Goal: Task Accomplishment & Management: Use online tool/utility

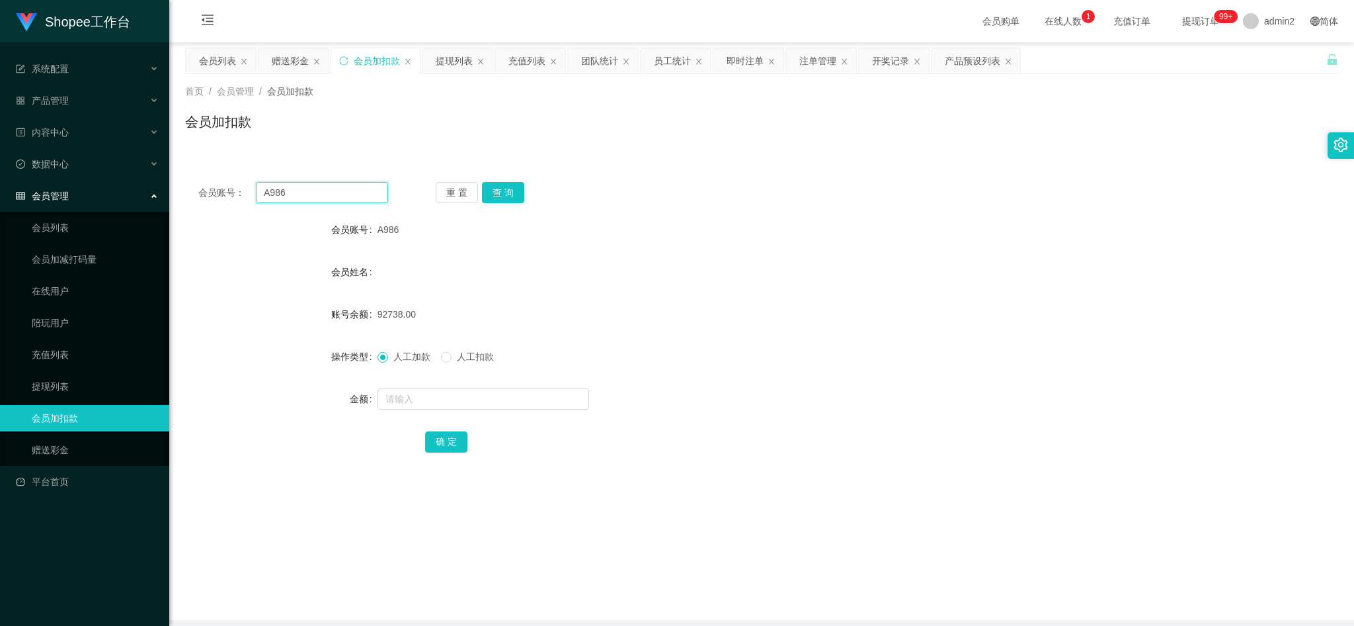
click at [358, 194] on input "A986" at bounding box center [322, 192] width 132 height 21
paste input "08"
type input "08"
click at [511, 188] on button "查 询" at bounding box center [503, 192] width 42 height 21
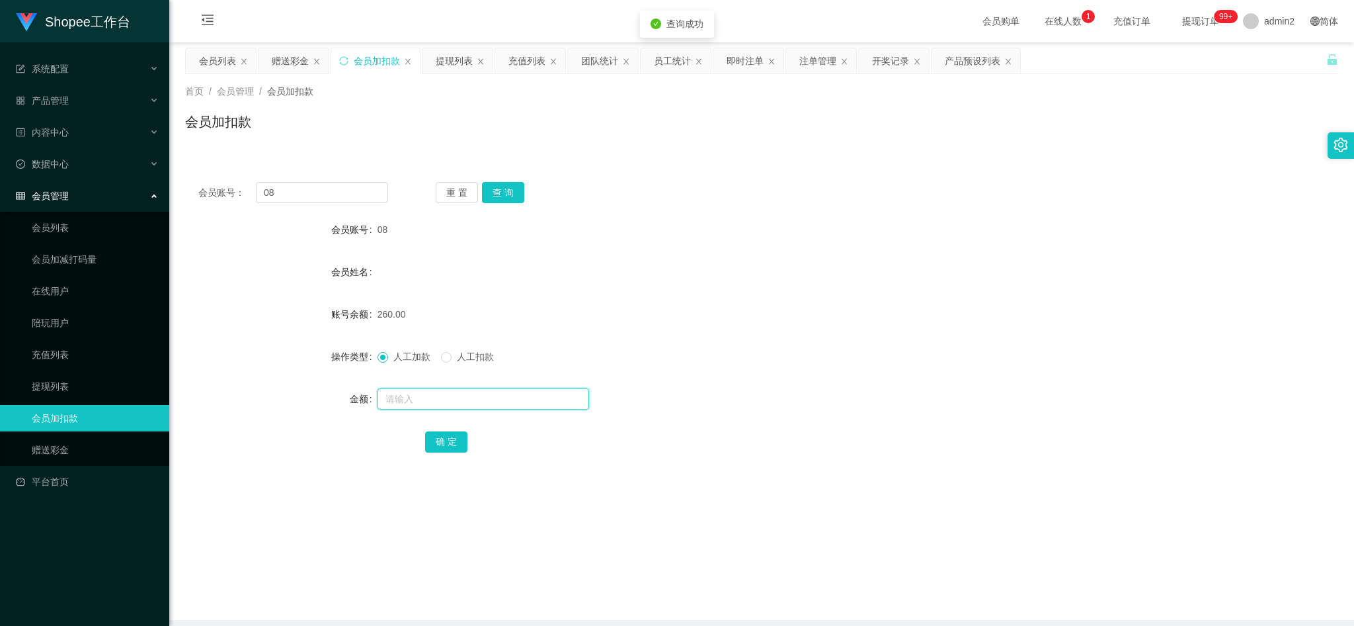
click at [499, 398] on input "text" at bounding box center [484, 398] width 212 height 21
type input "88"
click at [447, 436] on button "确 定" at bounding box center [446, 441] width 42 height 21
click at [300, 60] on div "赠送彩金" at bounding box center [290, 60] width 37 height 25
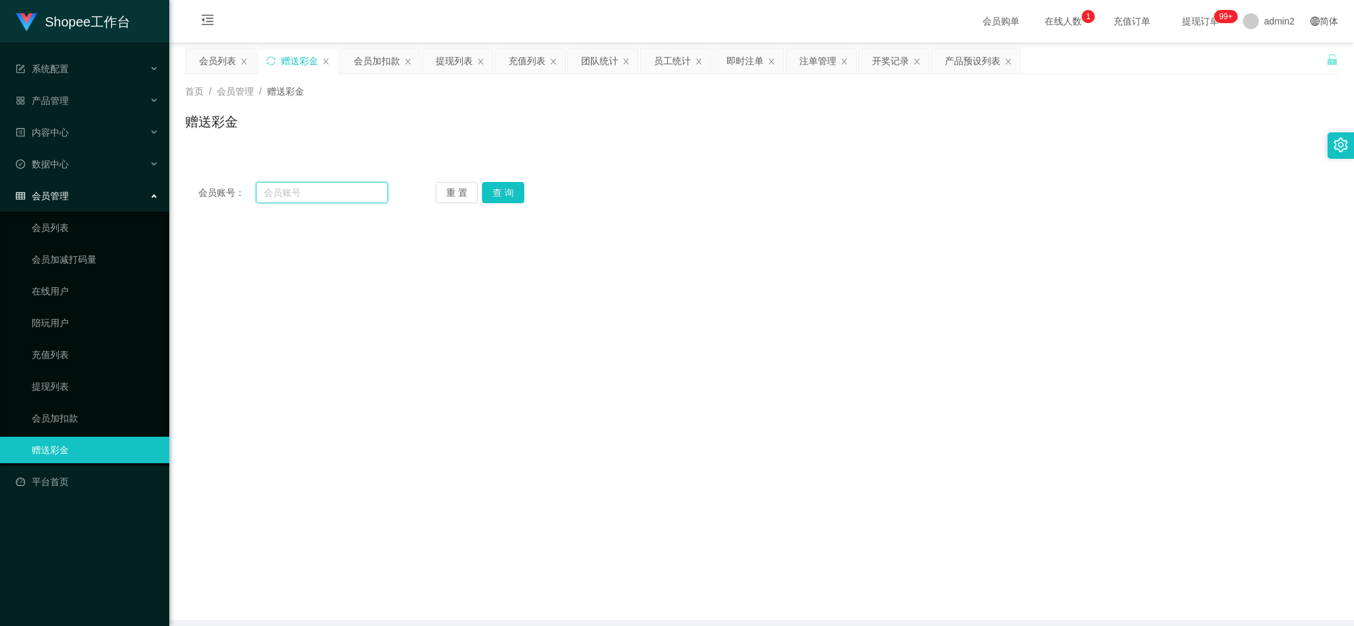
click at [354, 190] on input "text" at bounding box center [322, 192] width 132 height 21
paste input "08126020978"
type input "08126020978"
click at [499, 187] on button "查 询" at bounding box center [503, 192] width 42 height 21
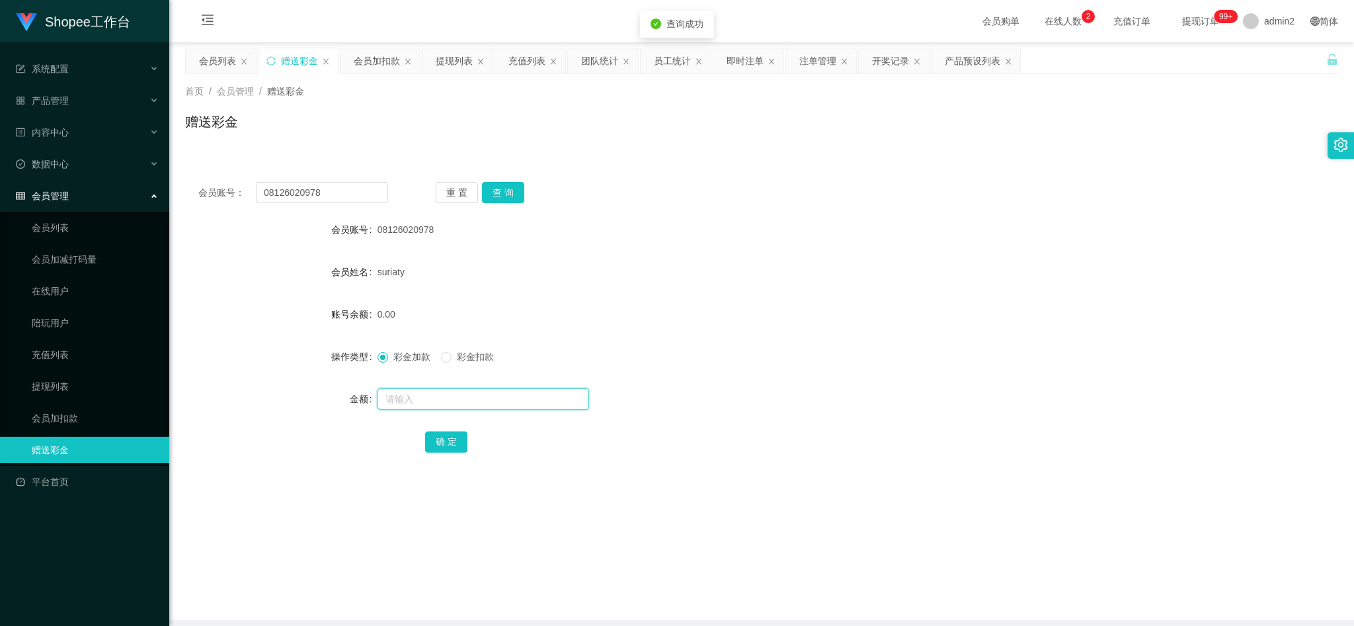
click at [526, 388] on input "text" at bounding box center [484, 398] width 212 height 21
type input "300"
click at [456, 438] on button "确 定" at bounding box center [446, 441] width 42 height 21
click at [771, 369] on div "彩金加款 彩金扣款" at bounding box center [714, 356] width 673 height 26
